Goal: Task Accomplishment & Management: Use online tool/utility

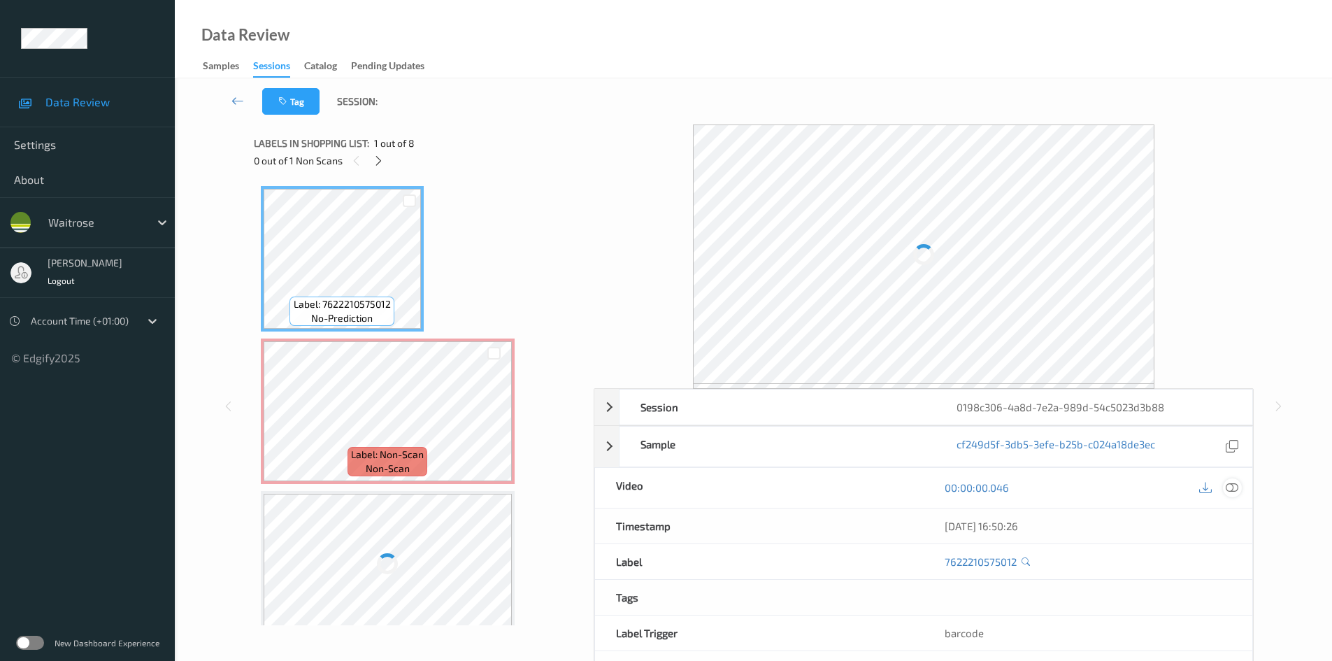
click at [1228, 492] on icon at bounding box center [1232, 487] width 13 height 13
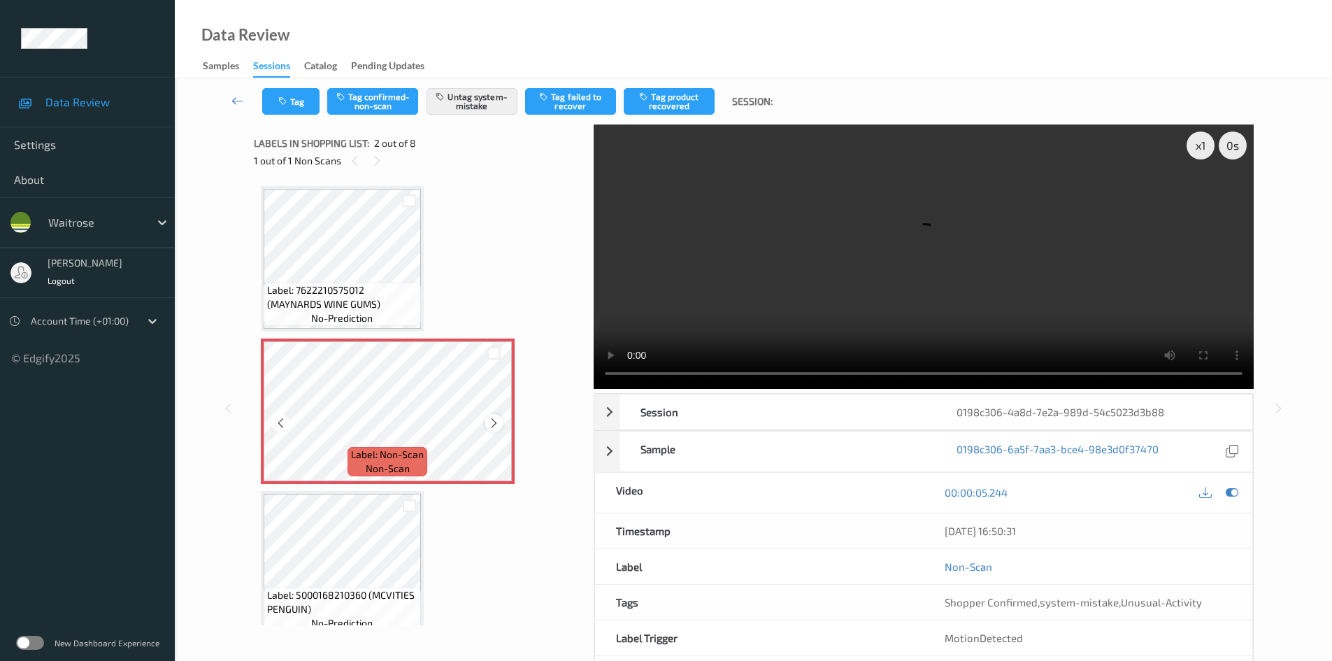
click at [492, 424] on icon at bounding box center [494, 423] width 12 height 13
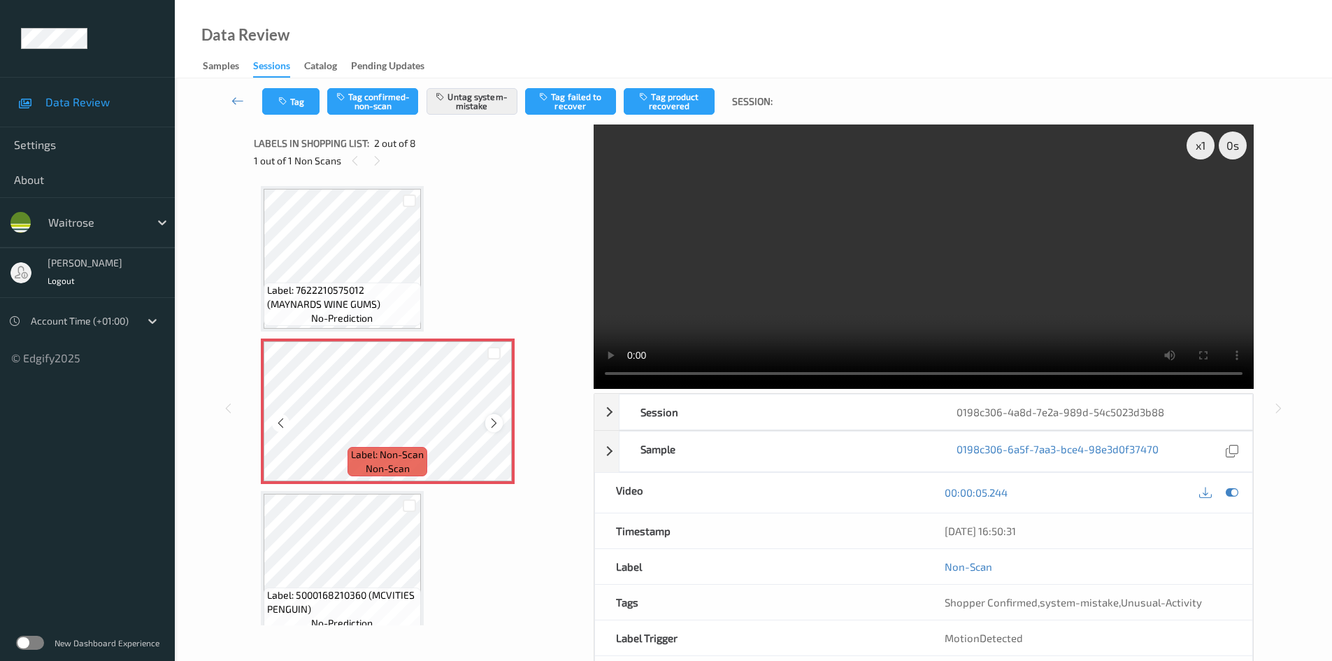
click at [502, 425] on div at bounding box center [493, 422] width 17 height 17
click at [495, 420] on icon at bounding box center [494, 423] width 12 height 13
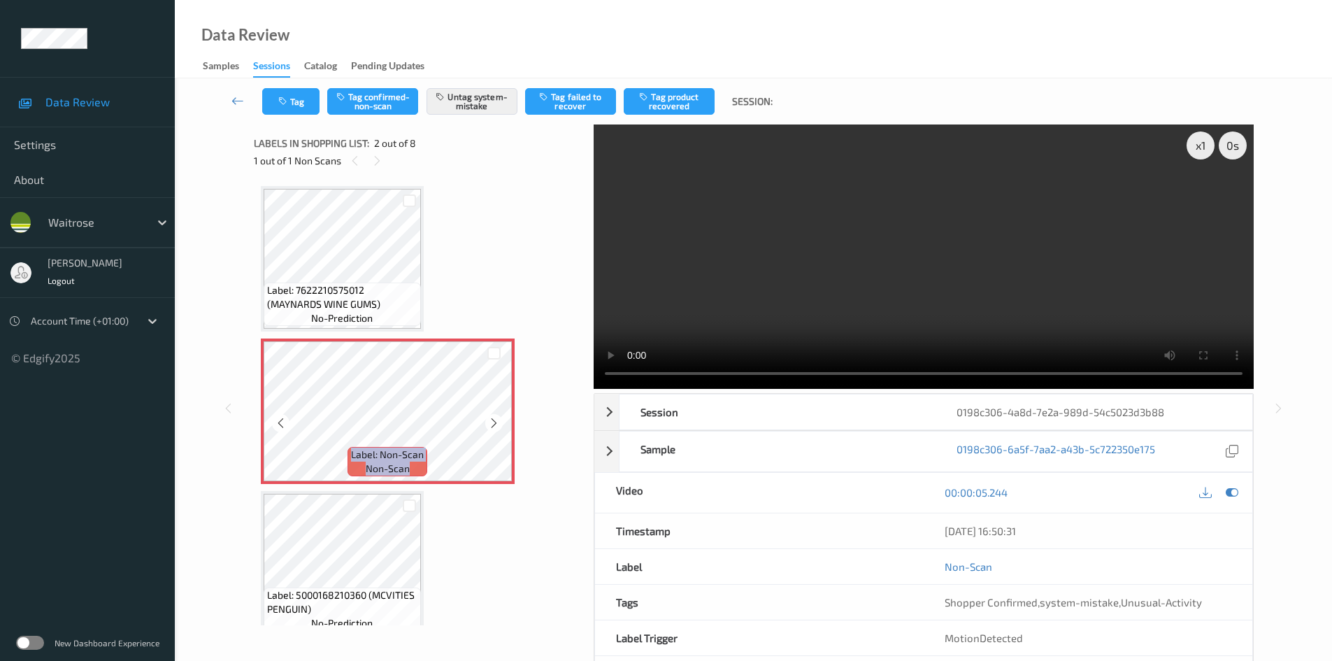
click at [495, 420] on icon at bounding box center [494, 423] width 12 height 13
